Goal: Task Accomplishment & Management: Manage account settings

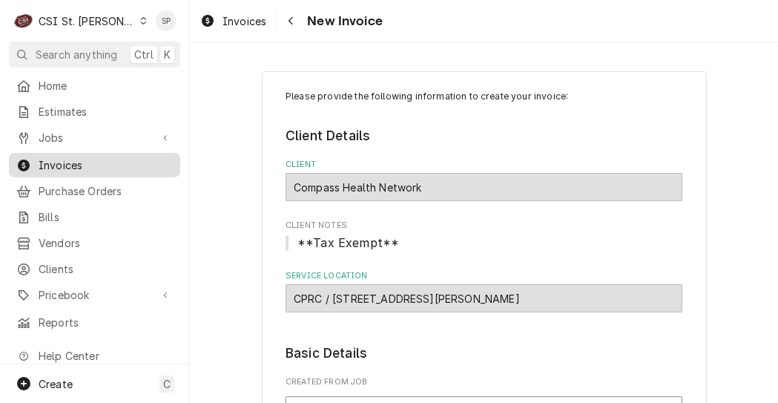
scroll to position [177, 0]
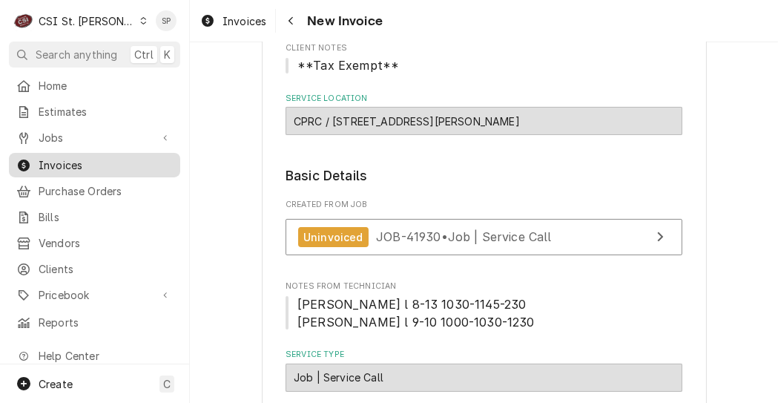
click at [109, 165] on span "Invoices" at bounding box center [106, 165] width 134 height 16
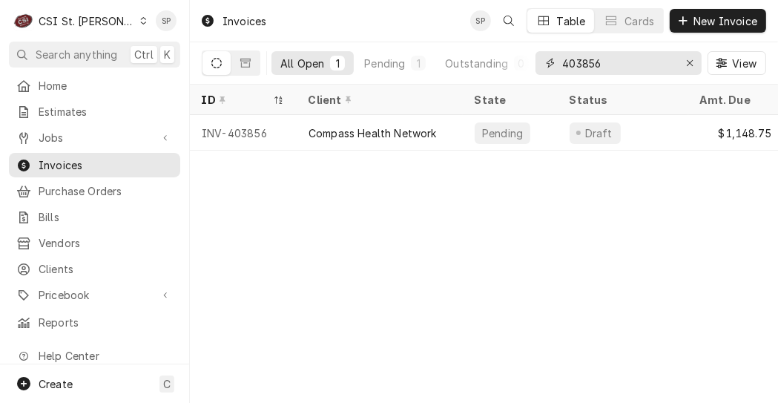
click at [612, 62] on input "403856" at bounding box center [617, 63] width 111 height 24
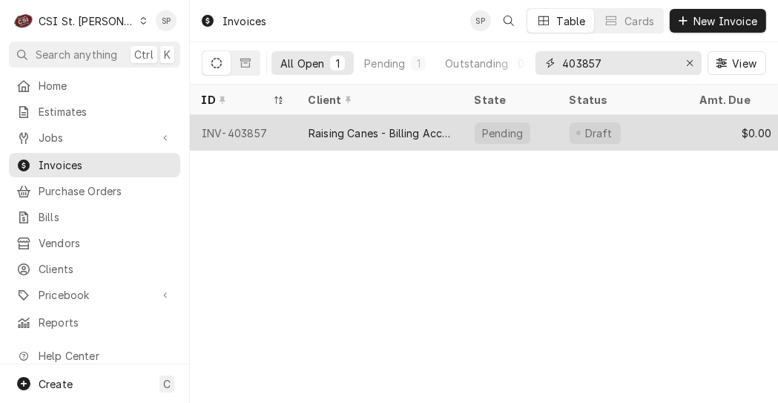
type input "403857"
click at [240, 128] on div "INV-403857" at bounding box center [243, 133] width 107 height 36
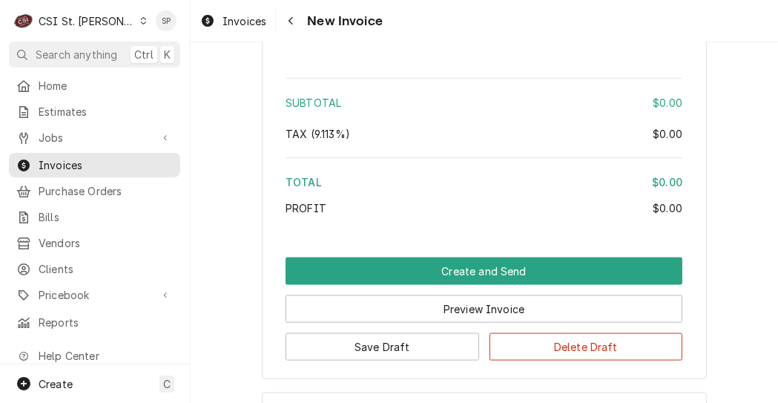
scroll to position [1835, 0]
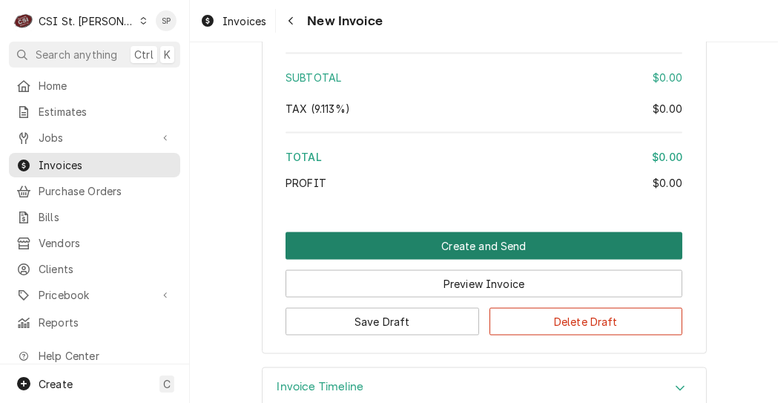
click at [372, 232] on button "Create and Send" at bounding box center [484, 245] width 397 height 27
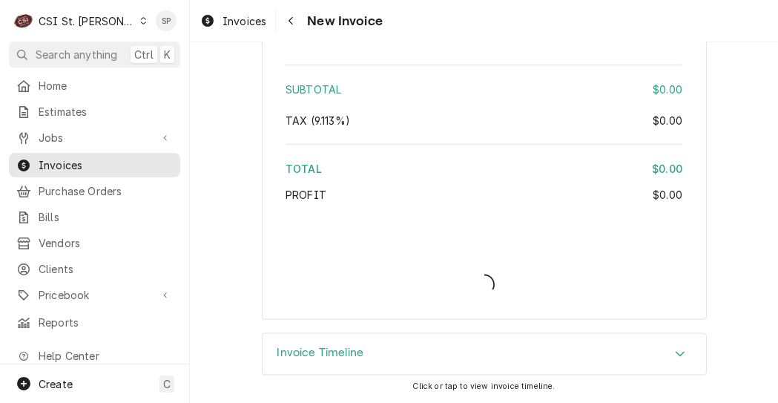
scroll to position [1788, 0]
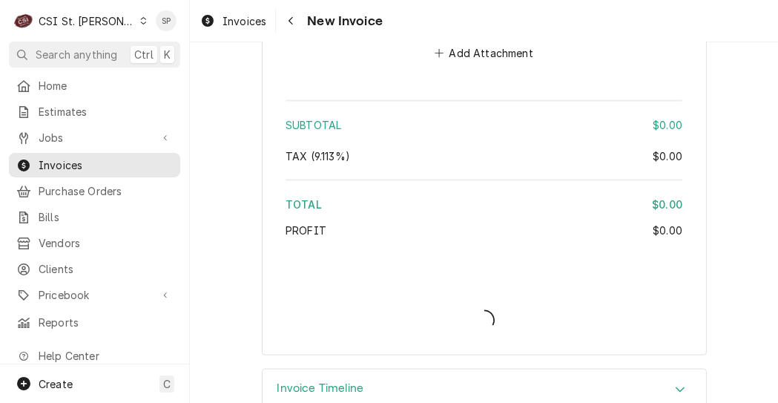
type textarea "x"
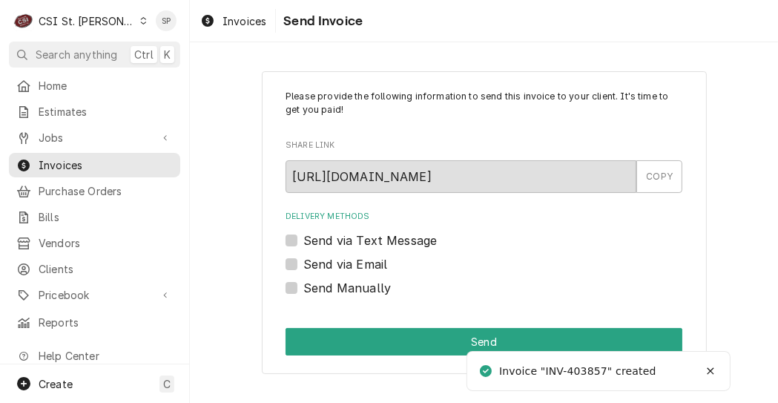
click at [303, 285] on label "Send Manually" at bounding box center [347, 288] width 88 height 18
click at [303, 285] on input "Send Manually" at bounding box center [501, 295] width 397 height 33
checkbox input "true"
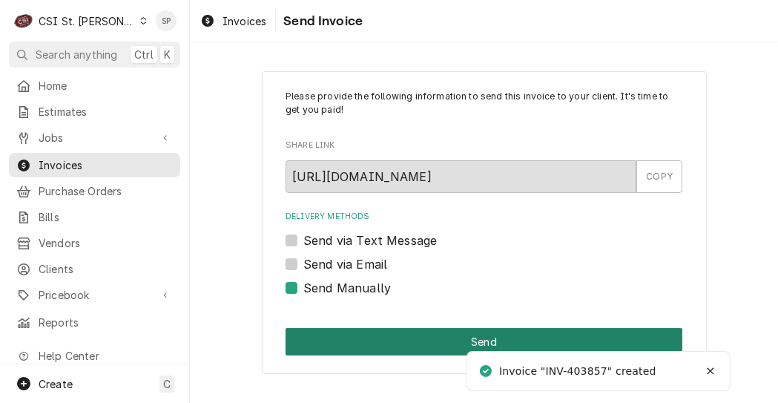
click at [329, 335] on button "Send" at bounding box center [484, 341] width 397 height 27
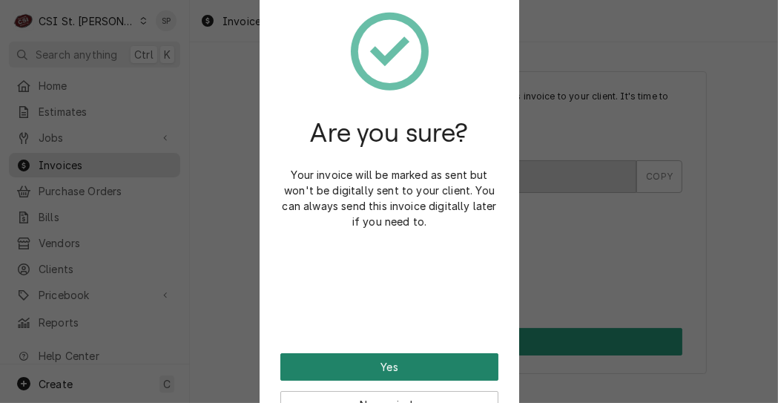
click at [329, 363] on button "Yes" at bounding box center [389, 366] width 218 height 27
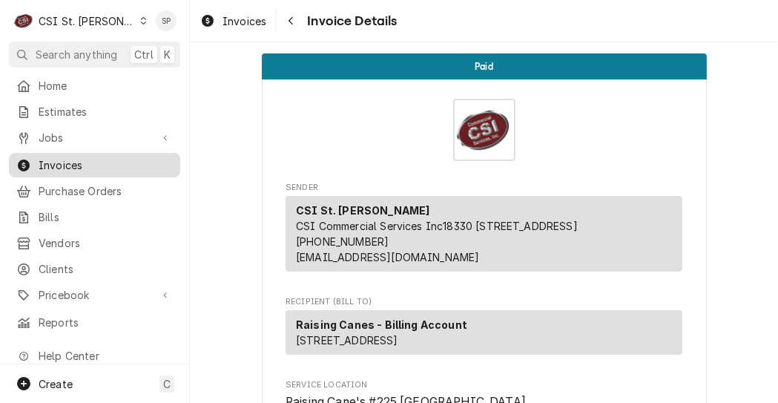
click at [78, 157] on span "Invoices" at bounding box center [106, 165] width 134 height 16
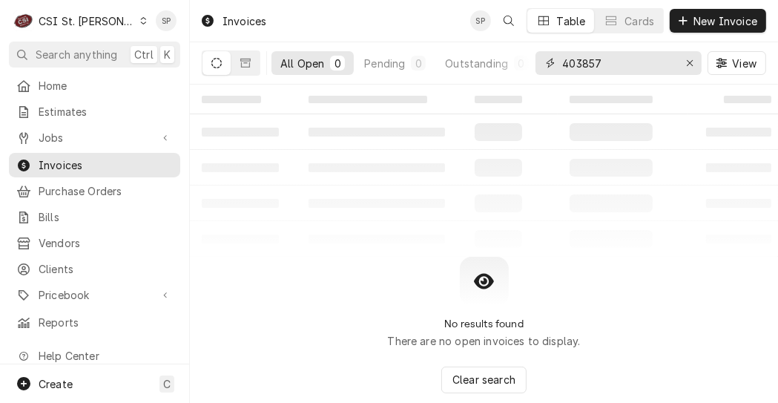
click at [611, 62] on input "403857" at bounding box center [617, 63] width 111 height 24
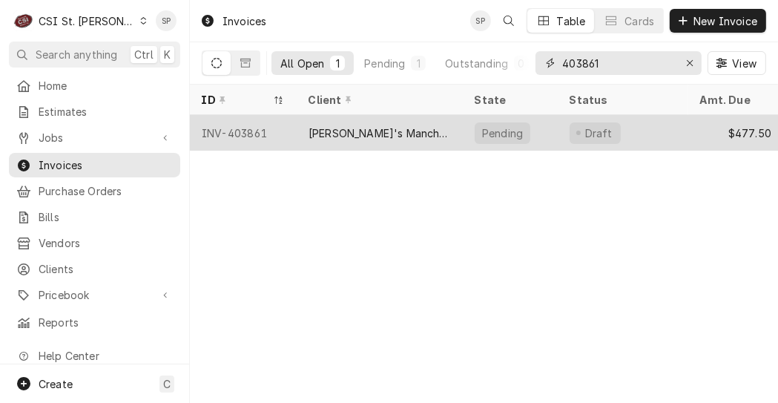
type input "403861"
click at [241, 134] on div "INV-403861" at bounding box center [243, 133] width 107 height 36
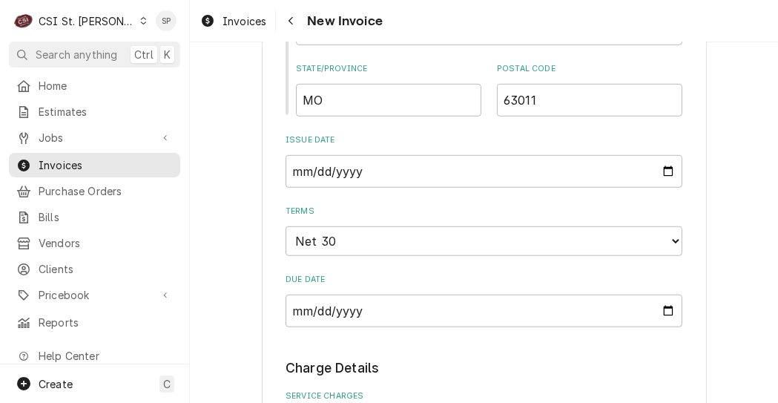
scroll to position [939, 0]
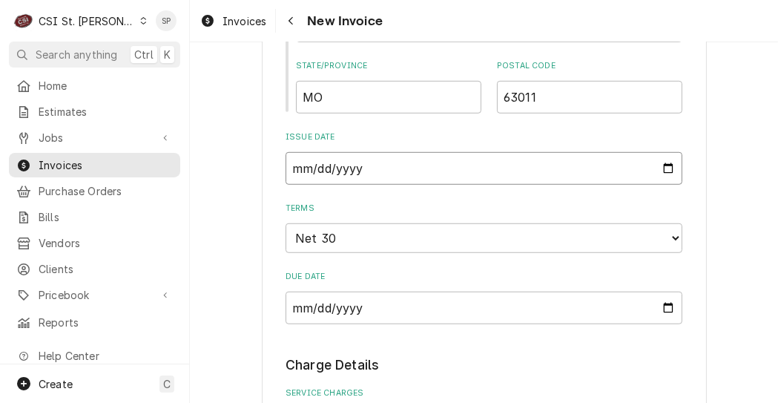
click at [664, 162] on input "2025-09-11" at bounding box center [484, 168] width 397 height 33
type textarea "x"
type input "2025-09-26"
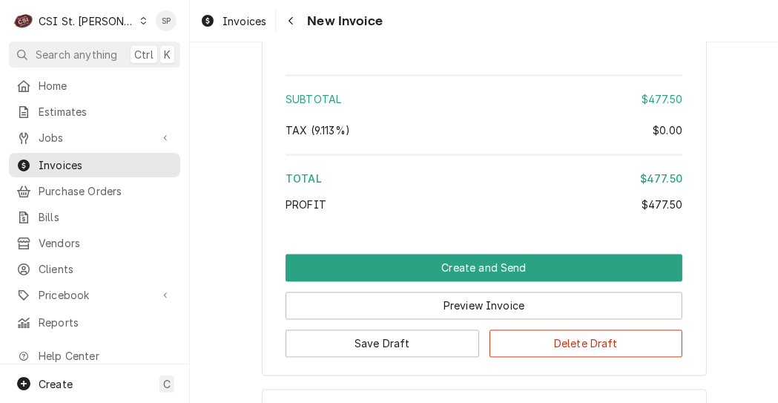
scroll to position [2561, 0]
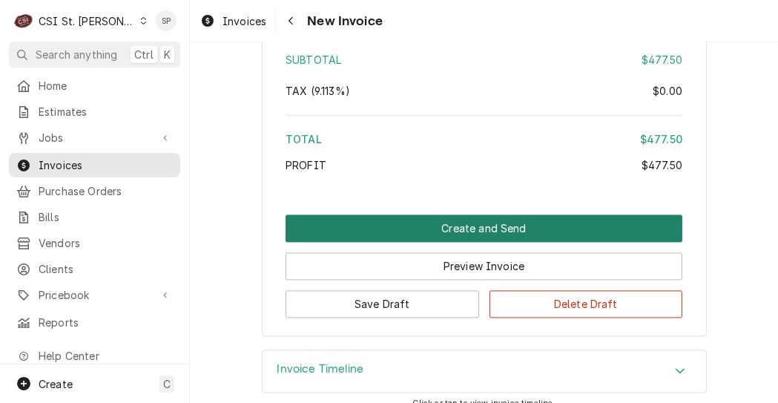
click at [486, 214] on button "Create and Send" at bounding box center [484, 227] width 397 height 27
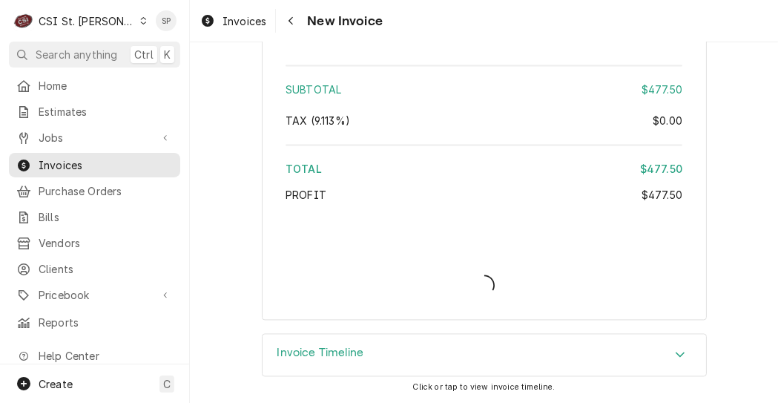
scroll to position [2514, 0]
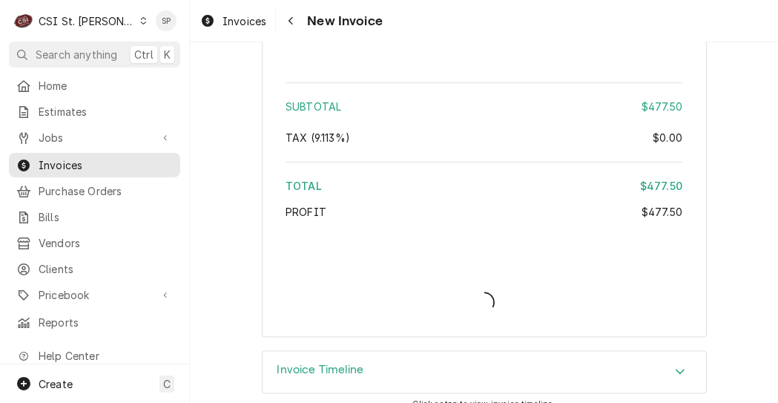
type textarea "x"
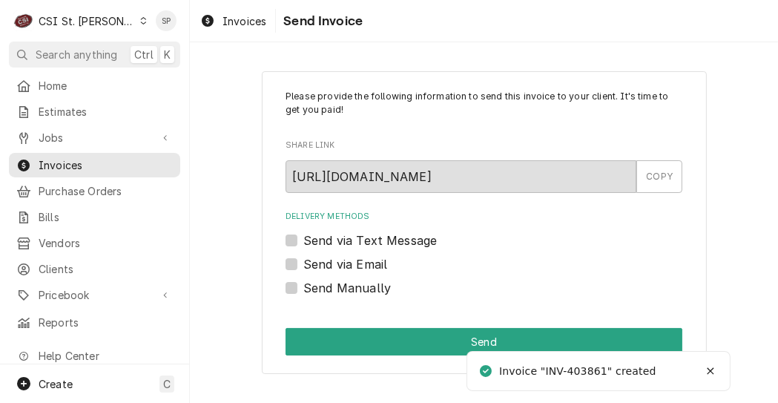
click at [303, 263] on label "Send via Email" at bounding box center [345, 264] width 84 height 18
click at [303, 263] on input "Send via Email" at bounding box center [501, 271] width 397 height 33
checkbox input "true"
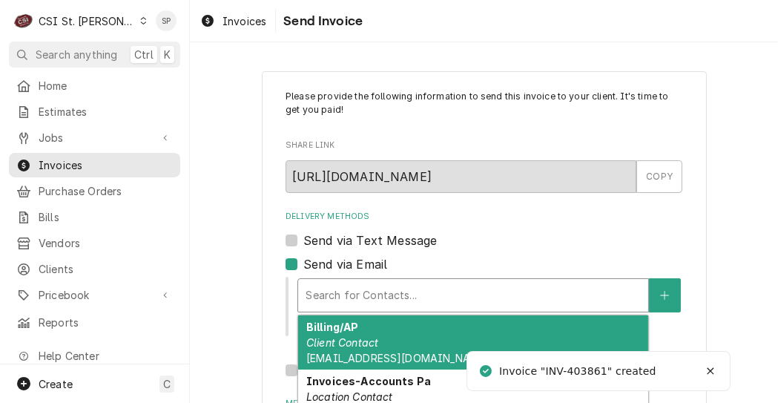
click at [361, 286] on div "Delivery Methods" at bounding box center [473, 295] width 335 height 27
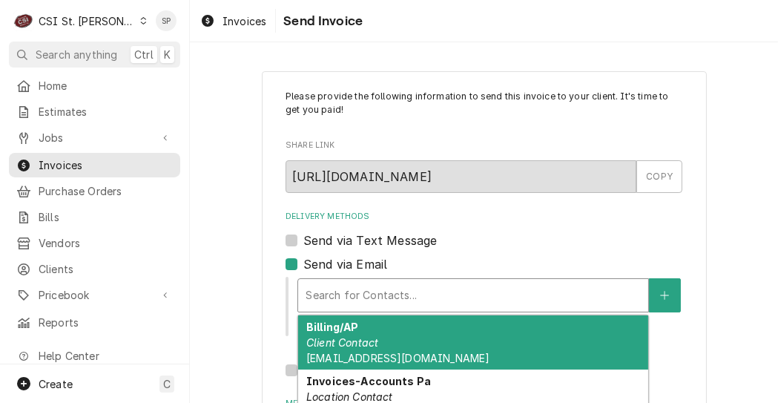
click at [353, 342] on em "Client Contact" at bounding box center [342, 342] width 72 height 13
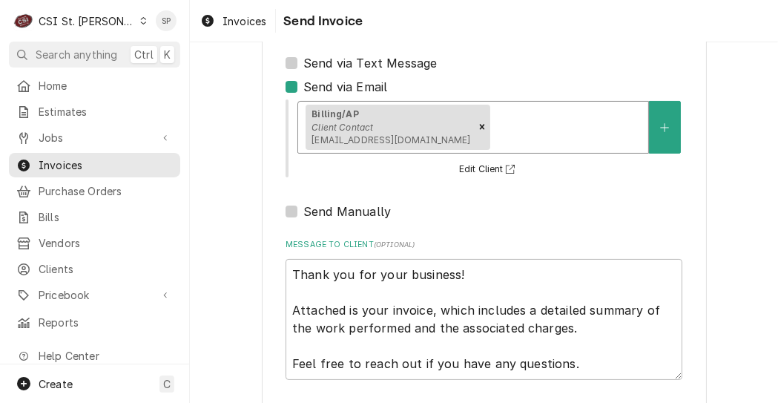
scroll to position [244, 0]
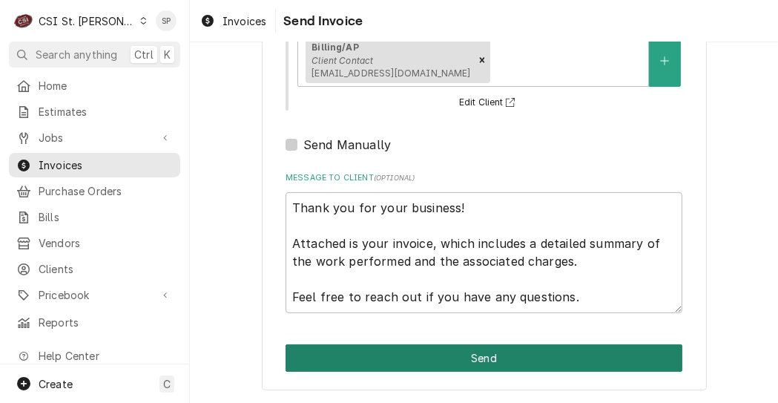
click at [495, 355] on button "Send" at bounding box center [484, 357] width 397 height 27
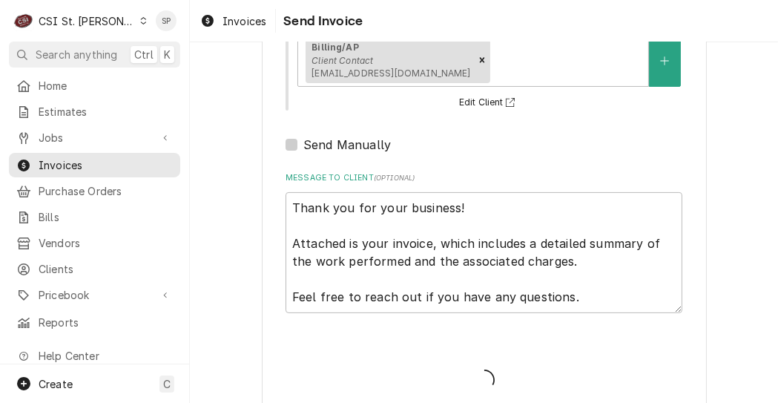
type textarea "x"
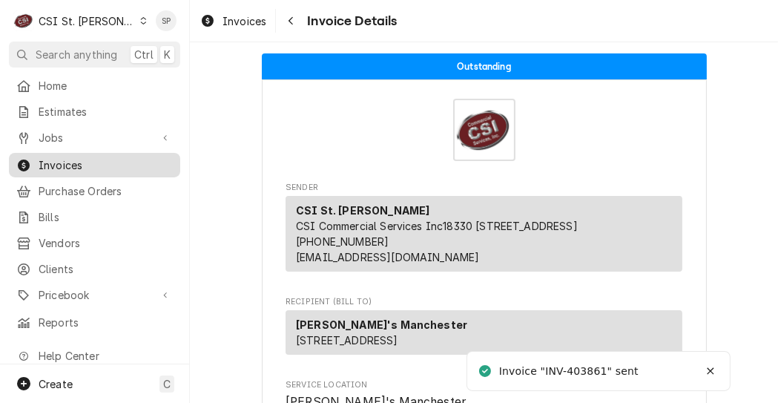
click at [100, 161] on span "Invoices" at bounding box center [106, 165] width 134 height 16
